Goal: Task Accomplishment & Management: Manage account settings

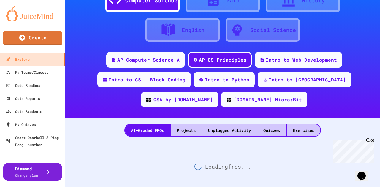
scroll to position [37, 0]
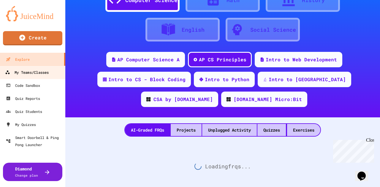
click at [41, 73] on div "My Teams/Classes" at bounding box center [27, 72] width 44 height 7
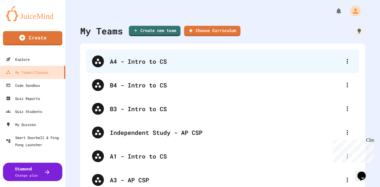
click at [139, 63] on div "A4 - Intro to CS" at bounding box center [225, 61] width 231 height 9
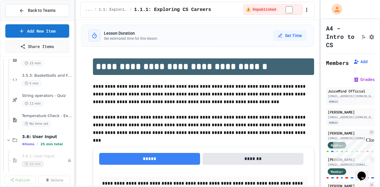
scroll to position [208, 0]
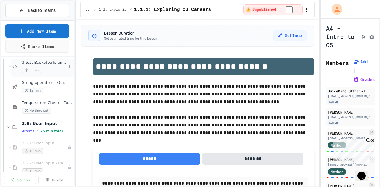
click at [46, 64] on span "3.5.3: Basketballs and Footballs" at bounding box center [44, 62] width 45 height 5
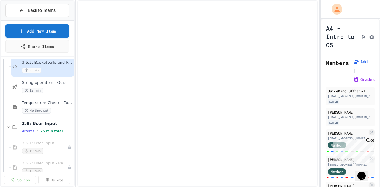
scroll to position [202, 0]
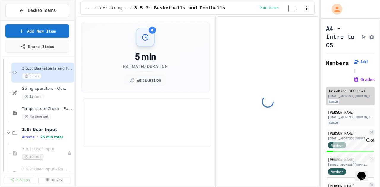
select select "*******"
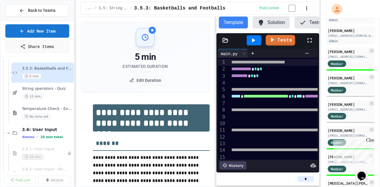
scroll to position [0, 0]
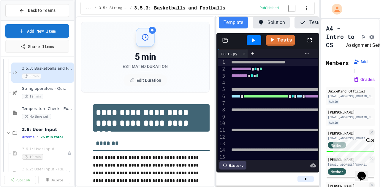
click at [368, 39] on icon "Assignment Settings" at bounding box center [371, 37] width 6 height 6
click at [371, 140] on div "Close" at bounding box center [369, 141] width 7 height 7
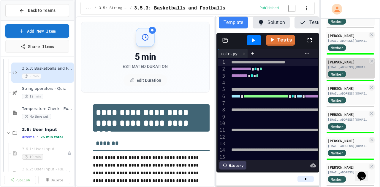
scroll to position [568, 0]
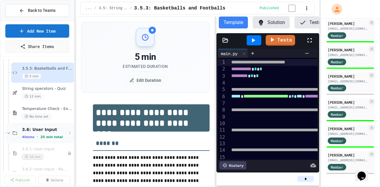
click at [34, 129] on span "3.6: User Input" at bounding box center [44, 129] width 45 height 5
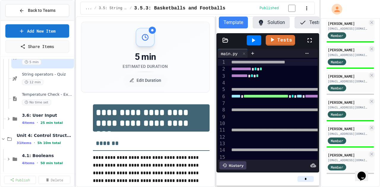
scroll to position [217, 0]
click at [34, 120] on div "4 items • 25 min total" at bounding box center [44, 122] width 45 height 5
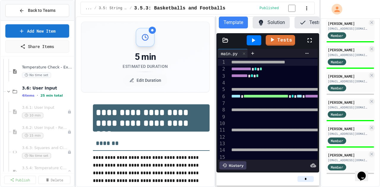
scroll to position [209, 0]
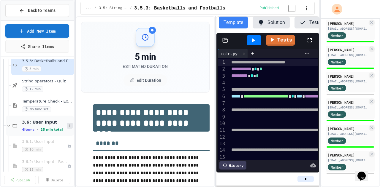
click at [68, 125] on icon at bounding box center [70, 126] width 4 height 4
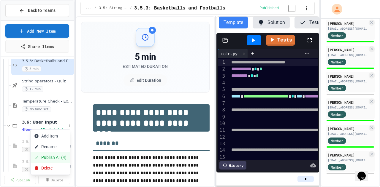
click at [55, 158] on button "Publish All (4)" at bounding box center [50, 157] width 39 height 11
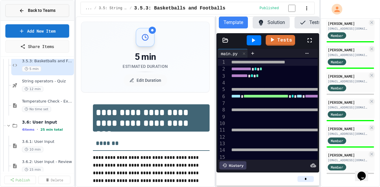
click at [20, 10] on icon at bounding box center [21, 10] width 5 height 5
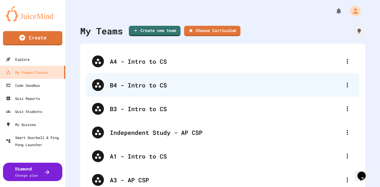
click at [133, 85] on div "B4 - Intro to CS" at bounding box center [225, 85] width 231 height 9
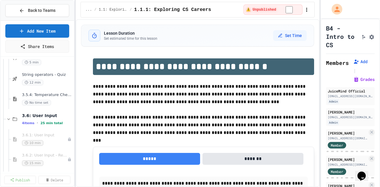
scroll to position [222, 0]
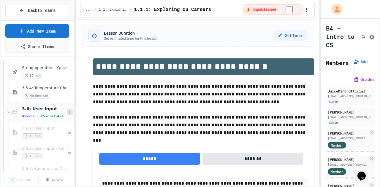
click at [69, 113] on icon at bounding box center [69, 112] width 1 height 2
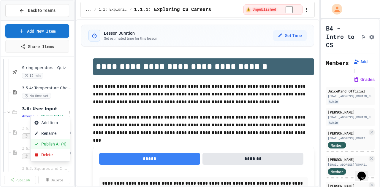
click at [52, 142] on button "Publish All (4)" at bounding box center [50, 144] width 39 height 11
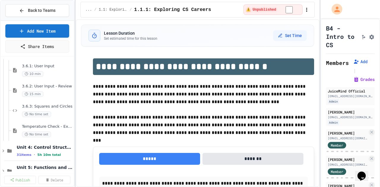
scroll to position [297, 0]
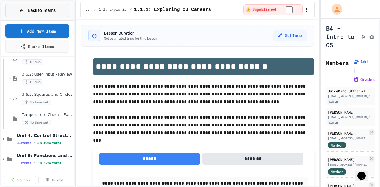
click at [23, 9] on icon at bounding box center [21, 10] width 5 height 5
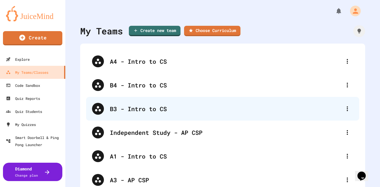
click at [130, 112] on div "B3 - Intro to CS" at bounding box center [225, 108] width 231 height 9
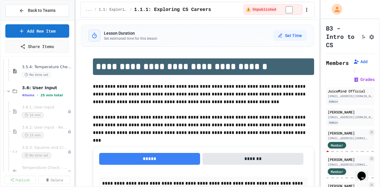
scroll to position [245, 0]
click at [68, 89] on icon at bounding box center [70, 90] width 4 height 4
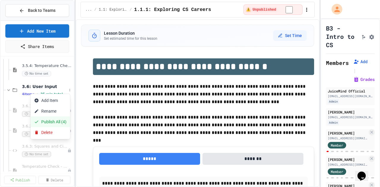
click at [53, 121] on button "Publish All (4)" at bounding box center [50, 122] width 39 height 11
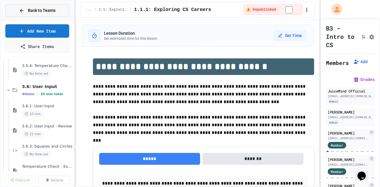
click at [34, 9] on span "Back to Teams" at bounding box center [42, 10] width 28 height 6
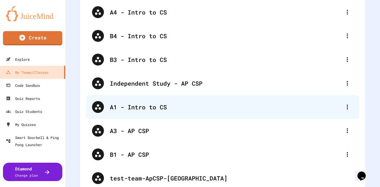
scroll to position [52, 0]
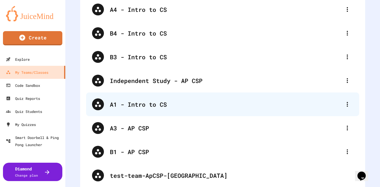
click at [135, 105] on div "A1 - Intro to CS" at bounding box center [225, 104] width 231 height 9
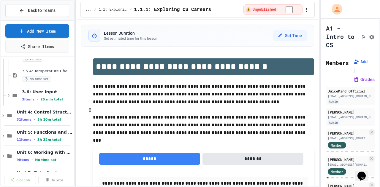
scroll to position [245, 0]
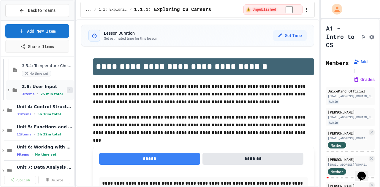
click at [68, 89] on icon at bounding box center [70, 90] width 4 height 4
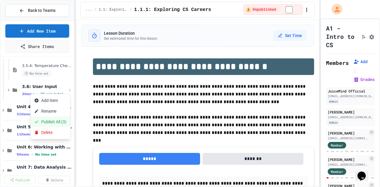
click at [58, 121] on button "Publish All (3)" at bounding box center [50, 122] width 39 height 11
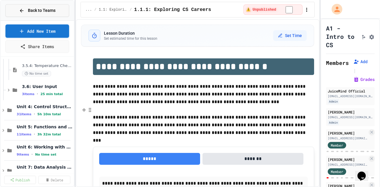
click at [42, 11] on span "Back to Teams" at bounding box center [42, 10] width 28 height 6
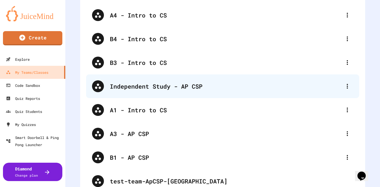
scroll to position [52, 0]
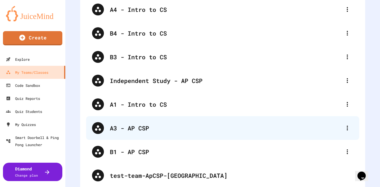
click at [138, 128] on div "A3 - AP CSP" at bounding box center [225, 128] width 231 height 9
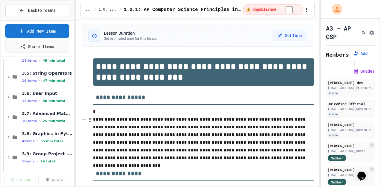
scroll to position [156, 0]
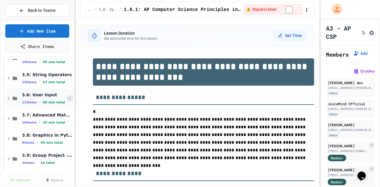
click at [68, 98] on icon at bounding box center [70, 99] width 4 height 4
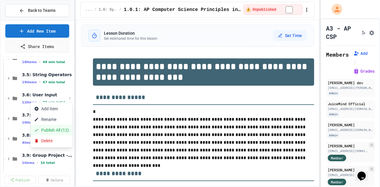
click at [51, 129] on button "Publish All (12)" at bounding box center [52, 130] width 42 height 11
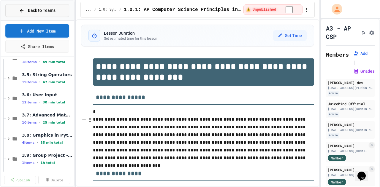
click at [32, 10] on span "Back to Teams" at bounding box center [42, 10] width 28 height 6
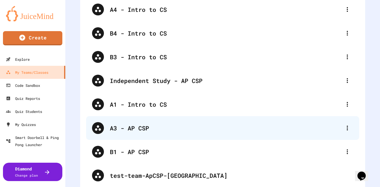
scroll to position [63, 0]
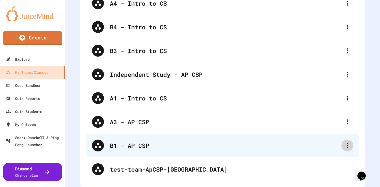
click at [343, 142] on icon at bounding box center [346, 145] width 7 height 7
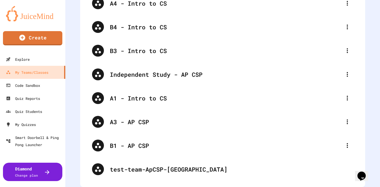
click at [152, 187] on div at bounding box center [190, 188] width 380 height 0
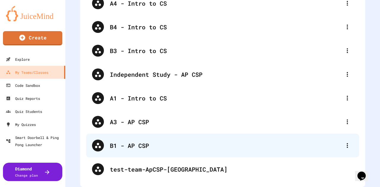
click at [137, 141] on div "B1 - AP CSP" at bounding box center [225, 145] width 231 height 9
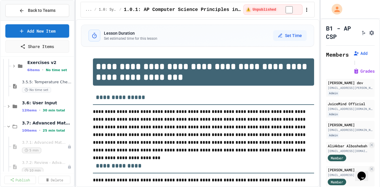
scroll to position [452, 0]
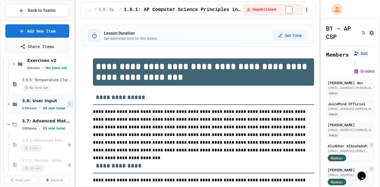
click at [69, 105] on icon at bounding box center [69, 104] width 1 height 2
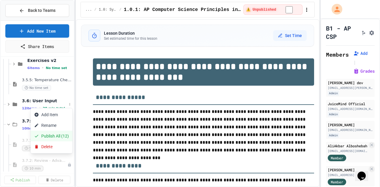
click at [48, 137] on button "Publish All (12)" at bounding box center [52, 136] width 42 height 11
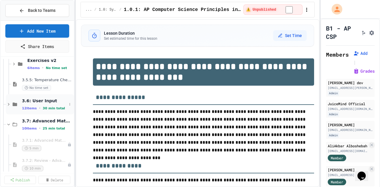
click at [17, 103] on icon at bounding box center [15, 105] width 4 height 4
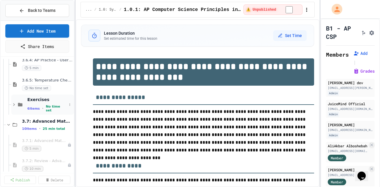
scroll to position [601, 0]
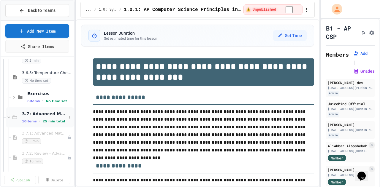
click at [15, 116] on icon at bounding box center [15, 118] width 4 height 4
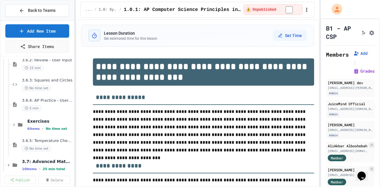
scroll to position [549, 0]
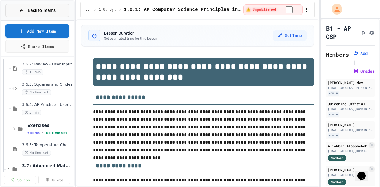
click at [33, 12] on span "Back to Teams" at bounding box center [42, 10] width 28 height 6
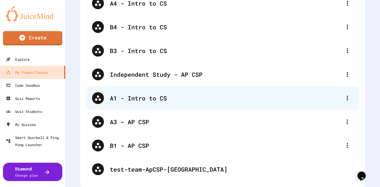
scroll to position [63, 0]
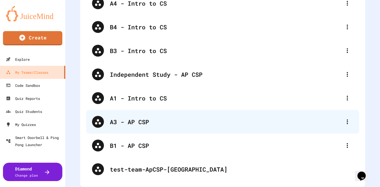
click at [135, 119] on div "A3 - AP CSP" at bounding box center [225, 121] width 231 height 9
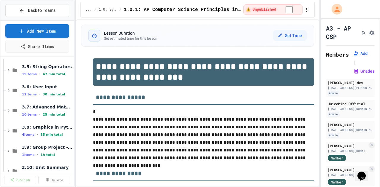
scroll to position [133, 0]
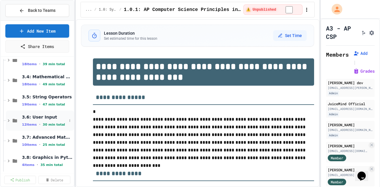
click at [36, 119] on span "3.6: User Input" at bounding box center [44, 116] width 45 height 5
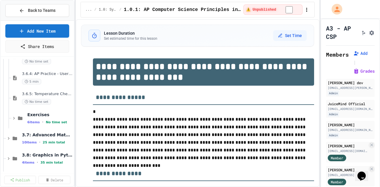
scroll to position [282, 0]
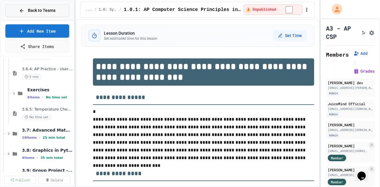
click at [31, 11] on span "Back to Teams" at bounding box center [42, 10] width 28 height 6
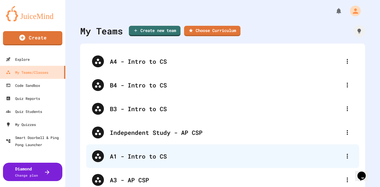
click at [153, 154] on div "A1 - Intro to CS" at bounding box center [225, 156] width 231 height 9
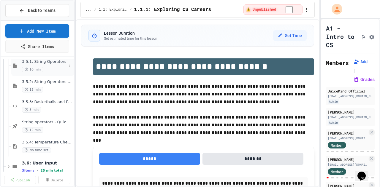
scroll to position [171, 0]
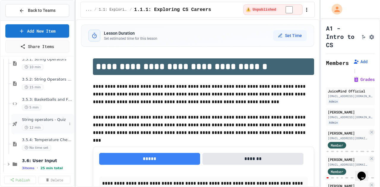
click at [49, 120] on span "String operators - Quiz" at bounding box center [44, 119] width 45 height 5
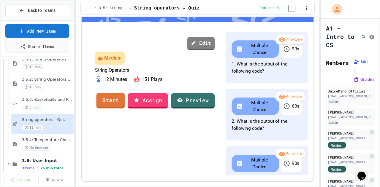
scroll to position [186, 0]
click at [168, 92] on link "Assign" at bounding box center [148, 100] width 40 height 16
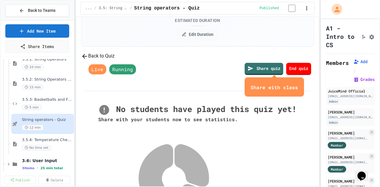
scroll to position [45, 0]
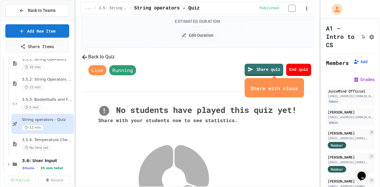
click at [114, 61] on button "Back to Quiz" at bounding box center [98, 56] width 34 height 7
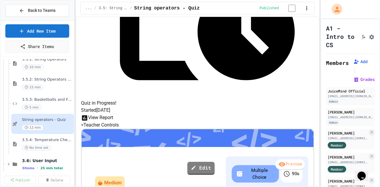
scroll to position [305, 0]
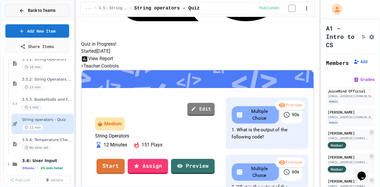
click at [20, 10] on icon at bounding box center [22, 11] width 4 height 4
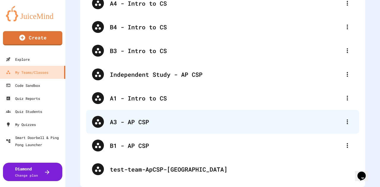
scroll to position [63, 0]
click at [143, 117] on div "A3 - AP CSP" at bounding box center [225, 121] width 231 height 9
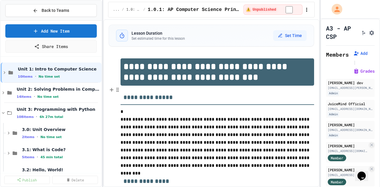
click at [104, 63] on div "**********" at bounding box center [190, 93] width 380 height 187
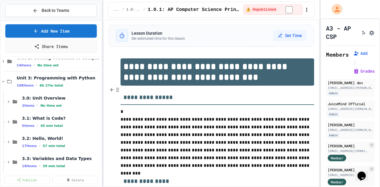
scroll to position [15, 0]
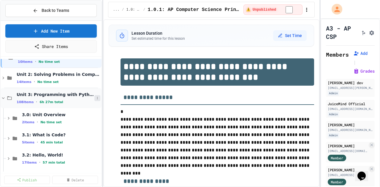
click at [96, 97] on icon at bounding box center [98, 98] width 4 height 4
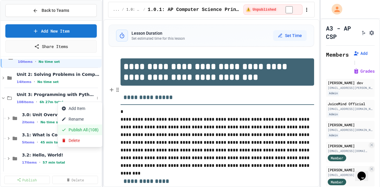
click at [76, 131] on button "Publish All (108)" at bounding box center [80, 130] width 44 height 11
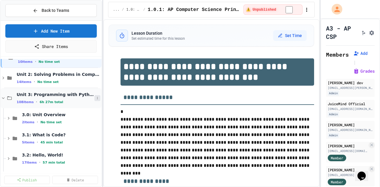
click at [97, 97] on icon at bounding box center [97, 98] width 1 height 2
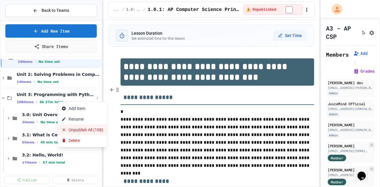
click at [91, 130] on button "Unpublish All (108)" at bounding box center [82, 130] width 49 height 11
